Goal: Information Seeking & Learning: Learn about a topic

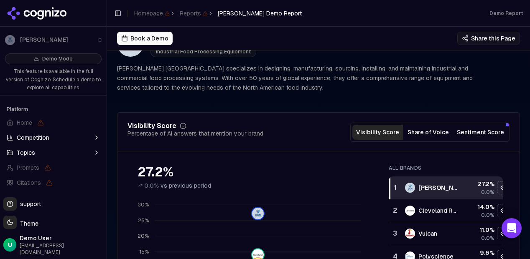
scroll to position [42, 0]
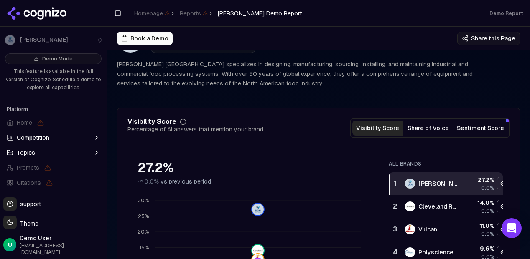
click at [430, 126] on button "Share of Voice" at bounding box center [428, 128] width 51 height 15
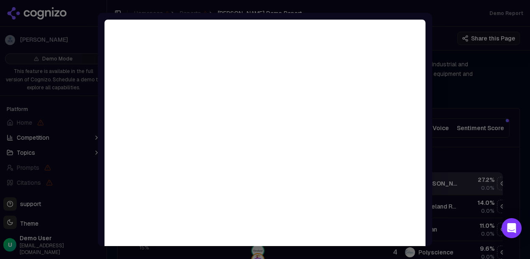
click at [496, 87] on div at bounding box center [265, 129] width 530 height 259
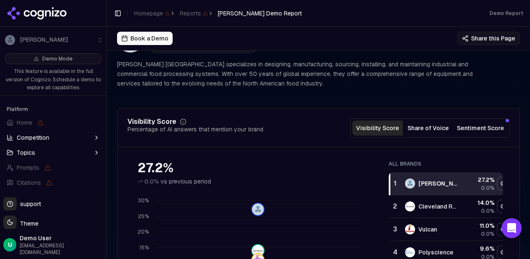
click at [474, 131] on button "Sentiment Score" at bounding box center [480, 128] width 54 height 15
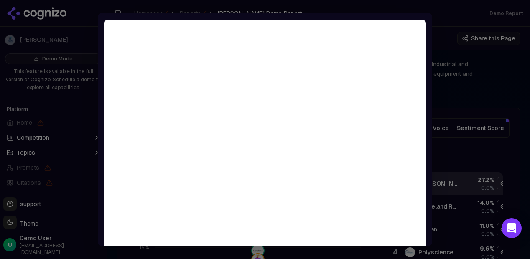
click at [501, 81] on div at bounding box center [265, 129] width 530 height 259
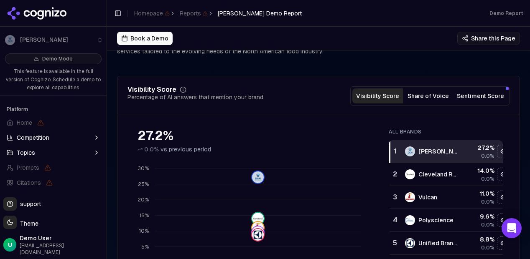
scroll to position [0, 0]
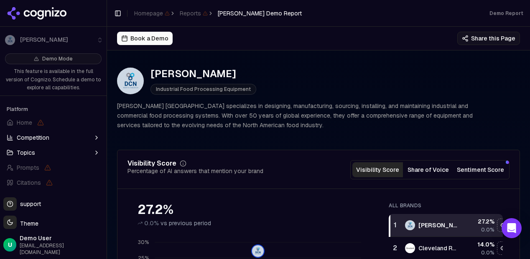
click at [492, 37] on button "Share this Page" at bounding box center [488, 38] width 63 height 13
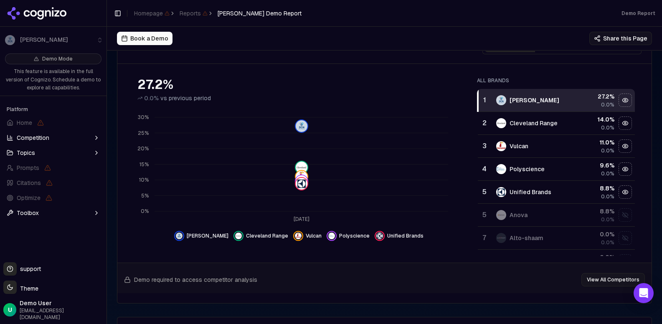
scroll to position [21, 0]
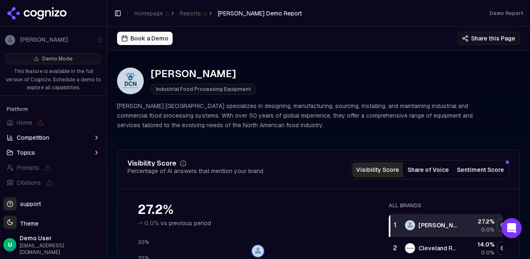
click at [51, 156] on button "Topics" at bounding box center [53, 152] width 100 height 13
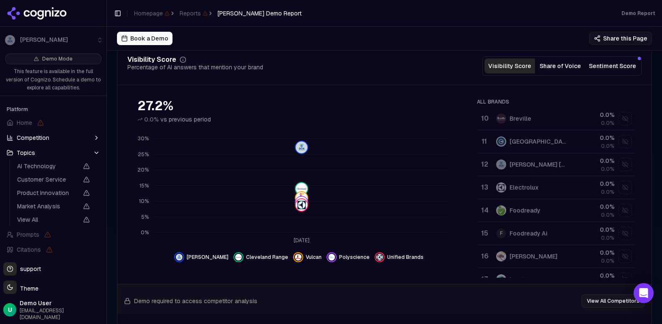
scroll to position [209, 0]
click at [529, 164] on div "[PERSON_NAME] [GEOGRAPHIC_DATA]" at bounding box center [539, 165] width 58 height 8
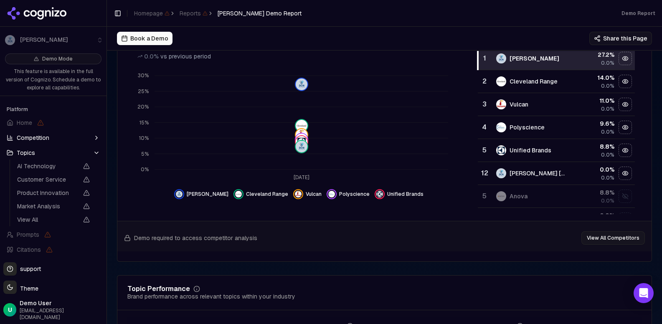
scroll to position [162, 0]
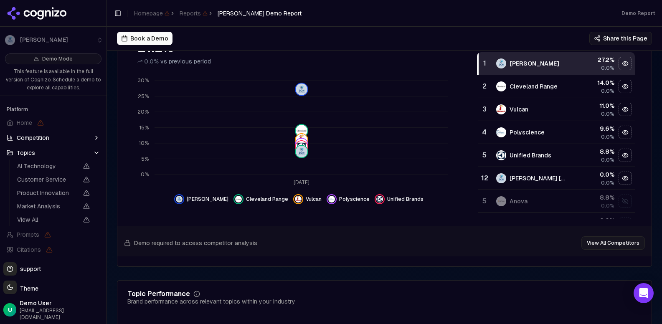
click at [209, 200] on span "[PERSON_NAME]" at bounding box center [208, 199] width 42 height 7
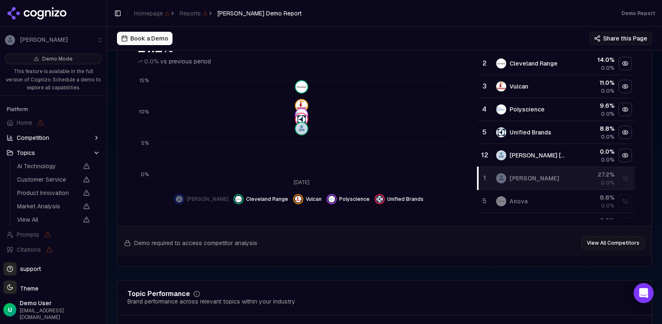
click at [209, 200] on span "[PERSON_NAME]" at bounding box center [208, 199] width 42 height 7
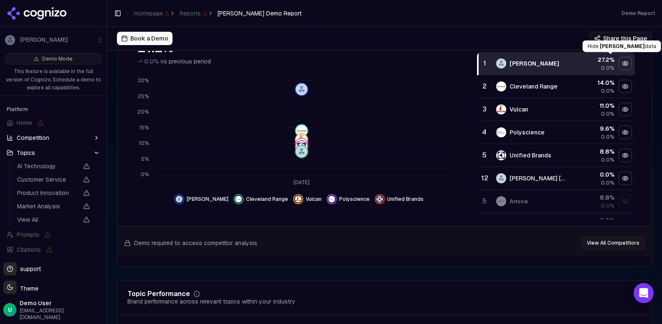
click at [529, 59] on div "Hide dc norris data" at bounding box center [625, 63] width 13 height 13
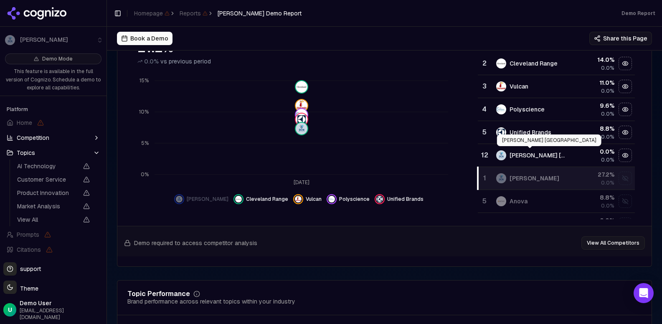
click at [517, 152] on div "[PERSON_NAME] [GEOGRAPHIC_DATA]" at bounding box center [539, 155] width 58 height 8
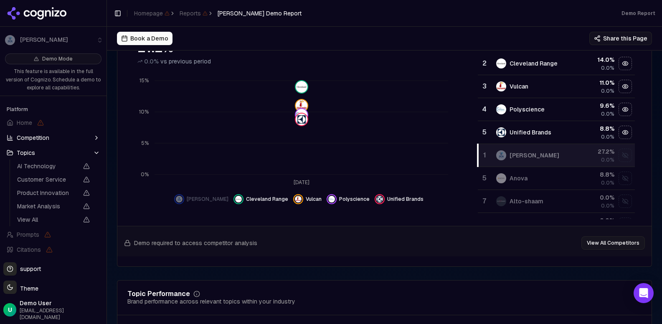
click at [517, 152] on div "[PERSON_NAME]" at bounding box center [535, 155] width 50 height 8
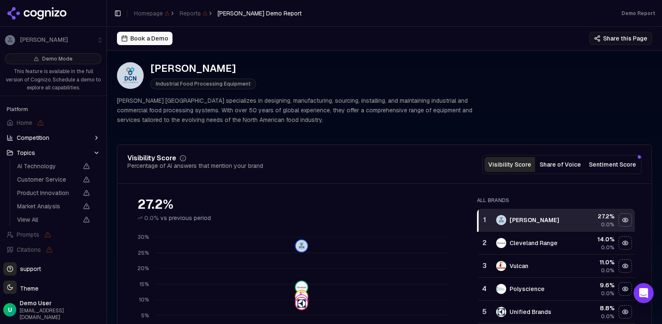
scroll to position [0, 0]
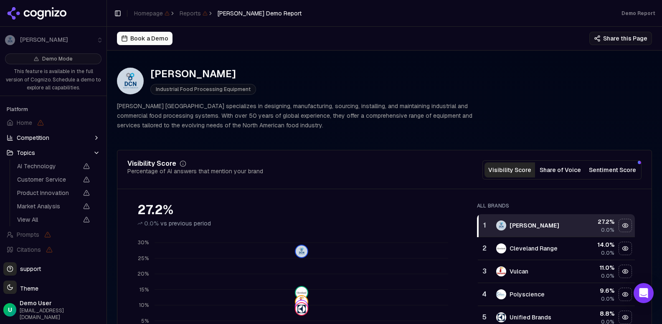
click at [529, 169] on button "Share of Voice" at bounding box center [560, 169] width 51 height 15
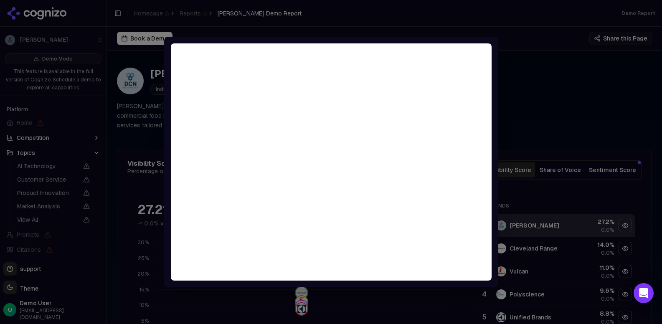
click at [529, 30] on div at bounding box center [331, 162] width 662 height 324
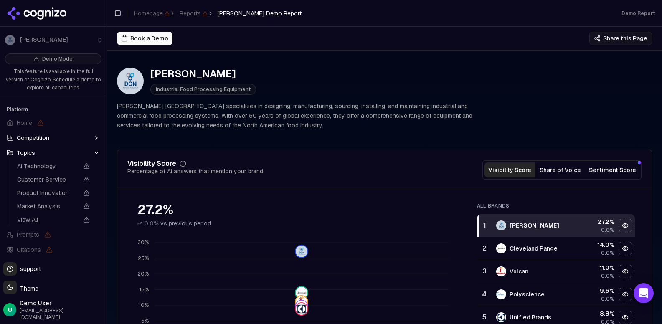
click at [529, 174] on button "Sentiment Score" at bounding box center [613, 169] width 54 height 15
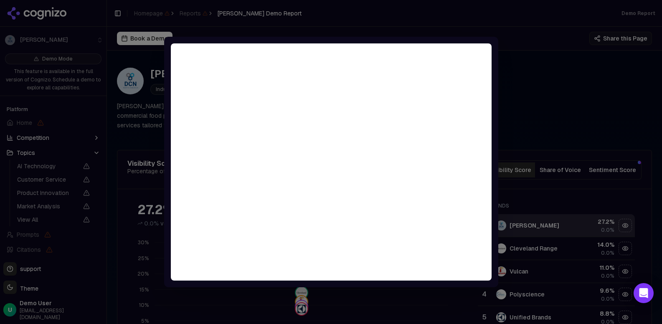
click at [529, 48] on div at bounding box center [331, 162] width 662 height 324
